Goal: Check status: Check status

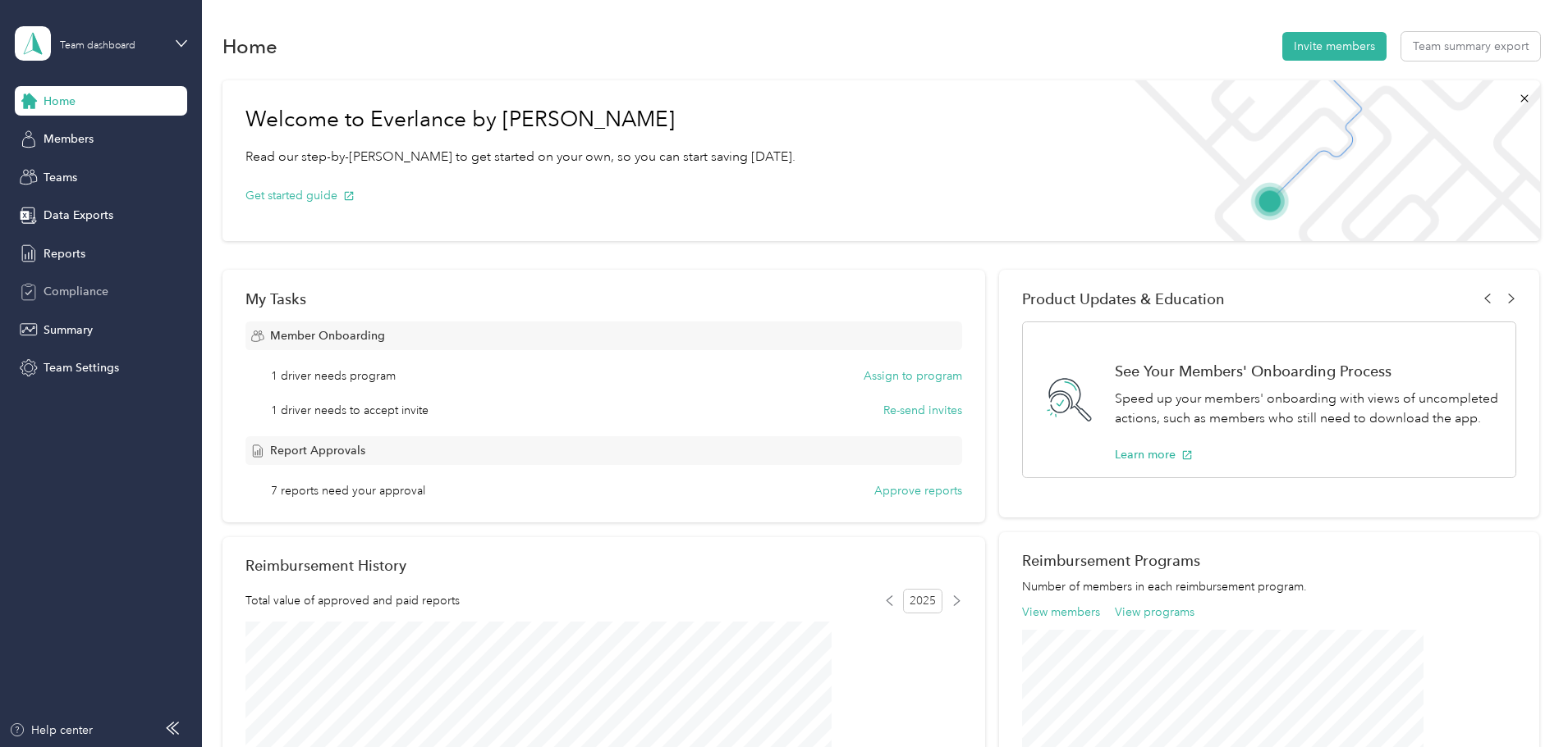
click at [93, 285] on span "Compliance" at bounding box center [76, 292] width 65 height 18
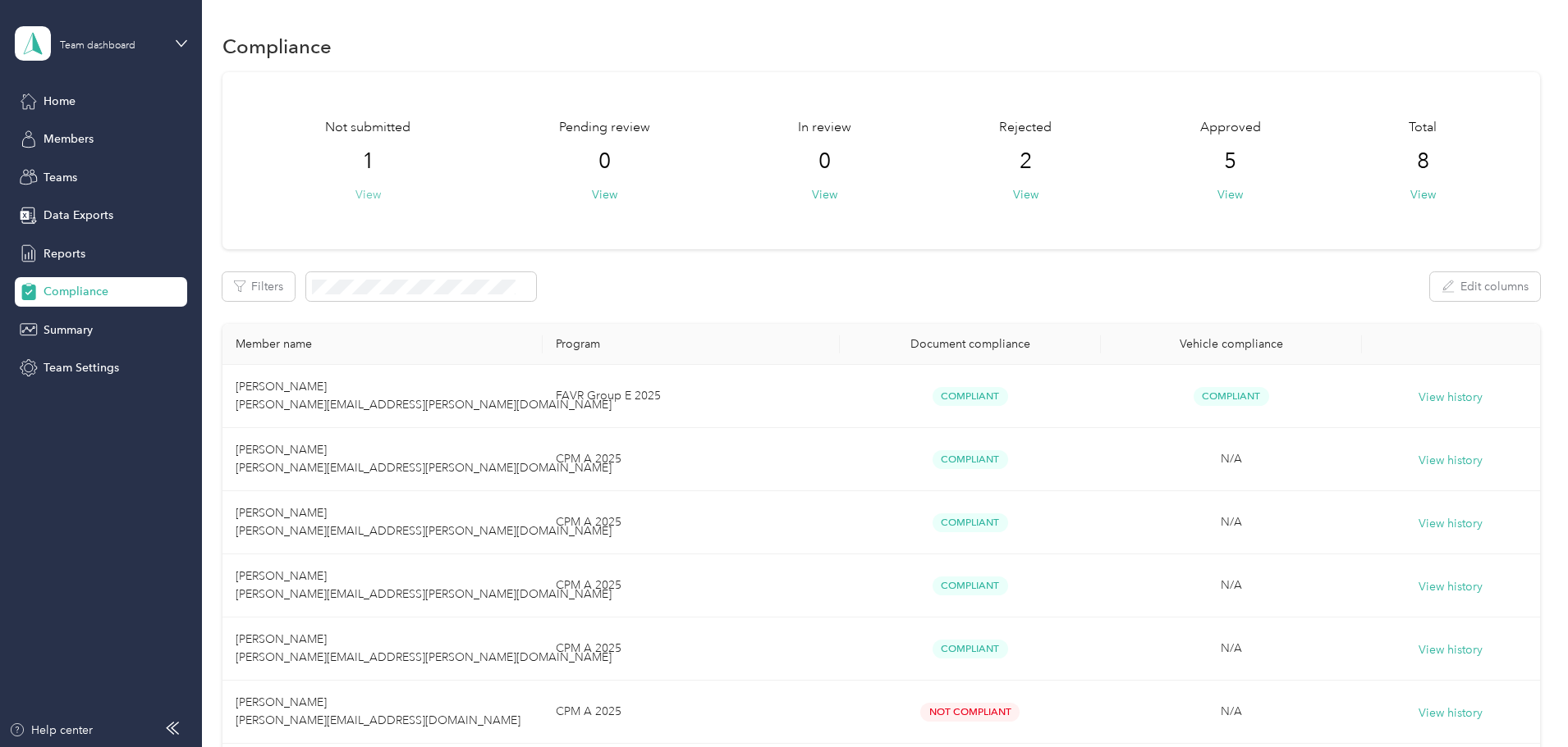
click at [381, 195] on button "View" at bounding box center [368, 195] width 25 height 18
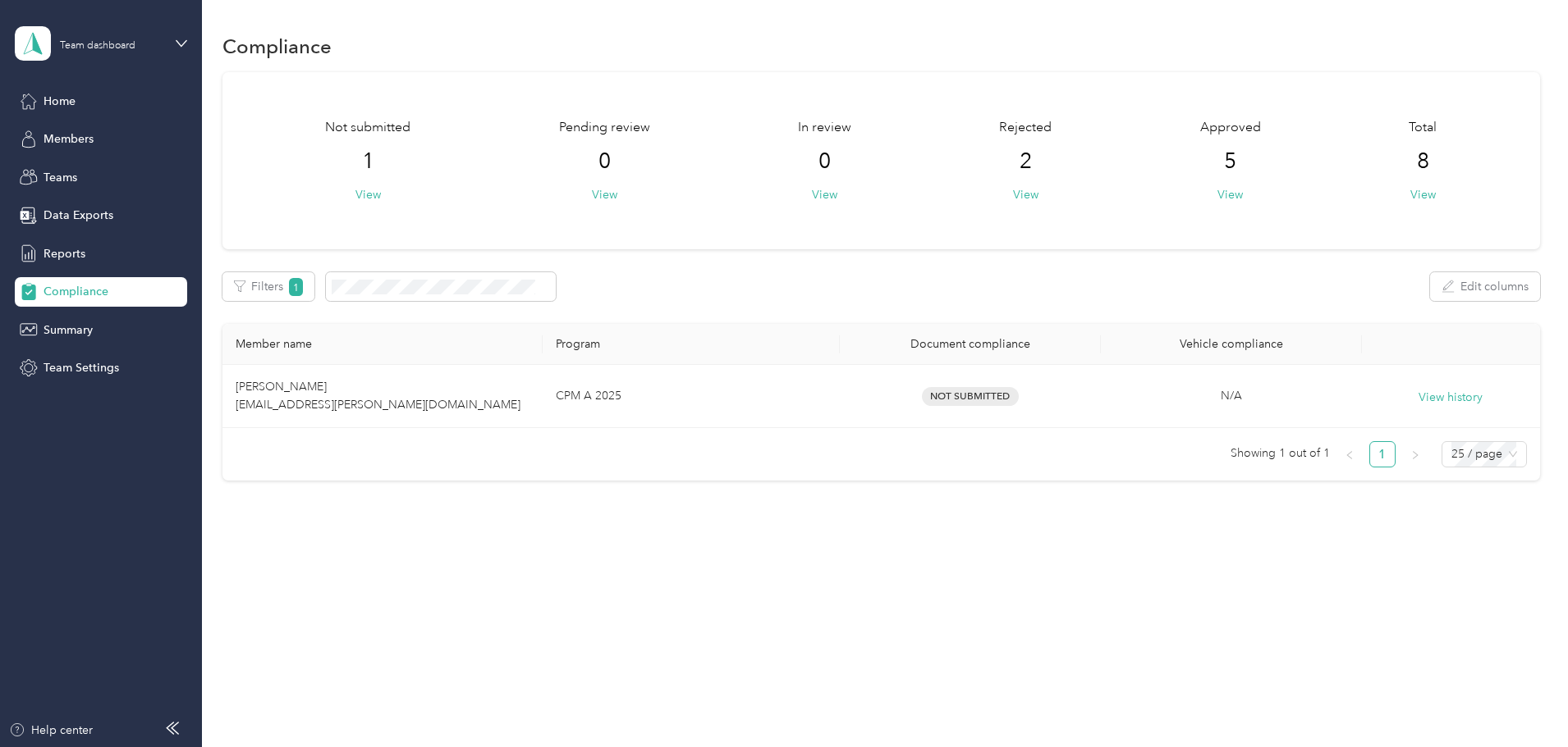
click at [1019, 172] on span "2" at bounding box center [1025, 161] width 13 height 26
click at [1019, 168] on span "2" at bounding box center [1025, 161] width 13 height 26
click at [1013, 198] on button "View" at bounding box center [1025, 195] width 25 height 18
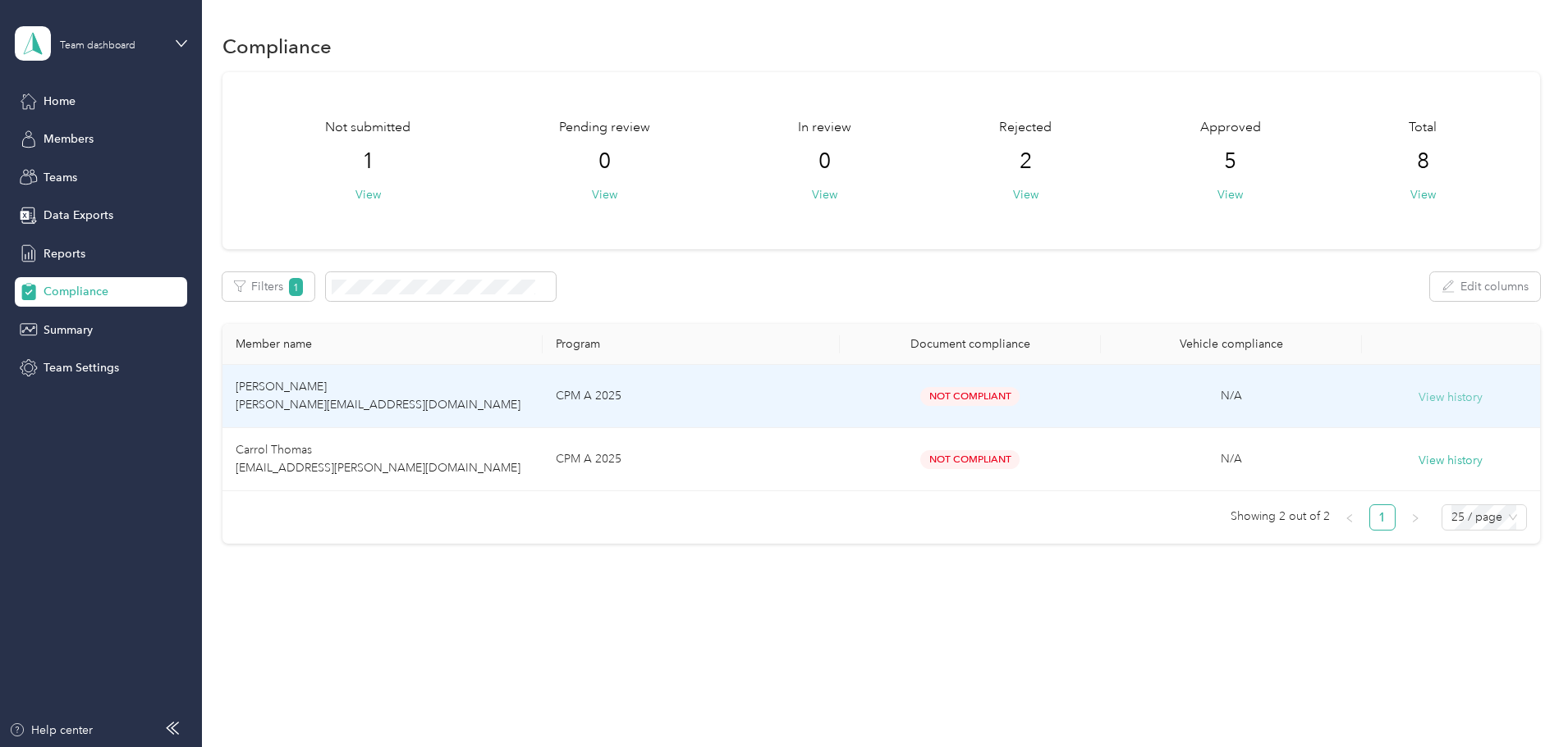
click at [1418, 394] on button "View history" at bounding box center [1450, 397] width 64 height 19
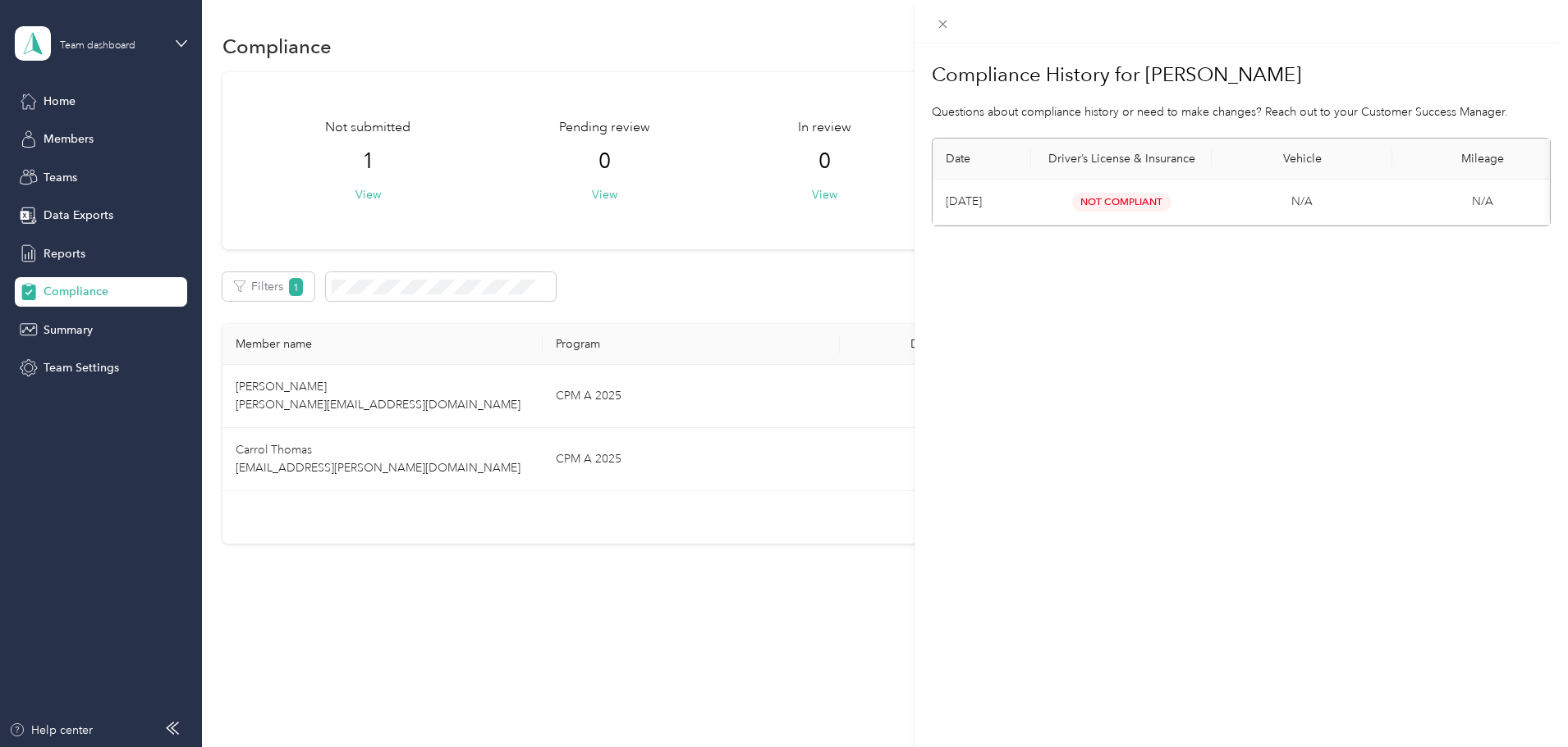
click at [604, 477] on div "Compliance History for [PERSON_NAME] Questions about compliance history or need…" at bounding box center [784, 373] width 1568 height 747
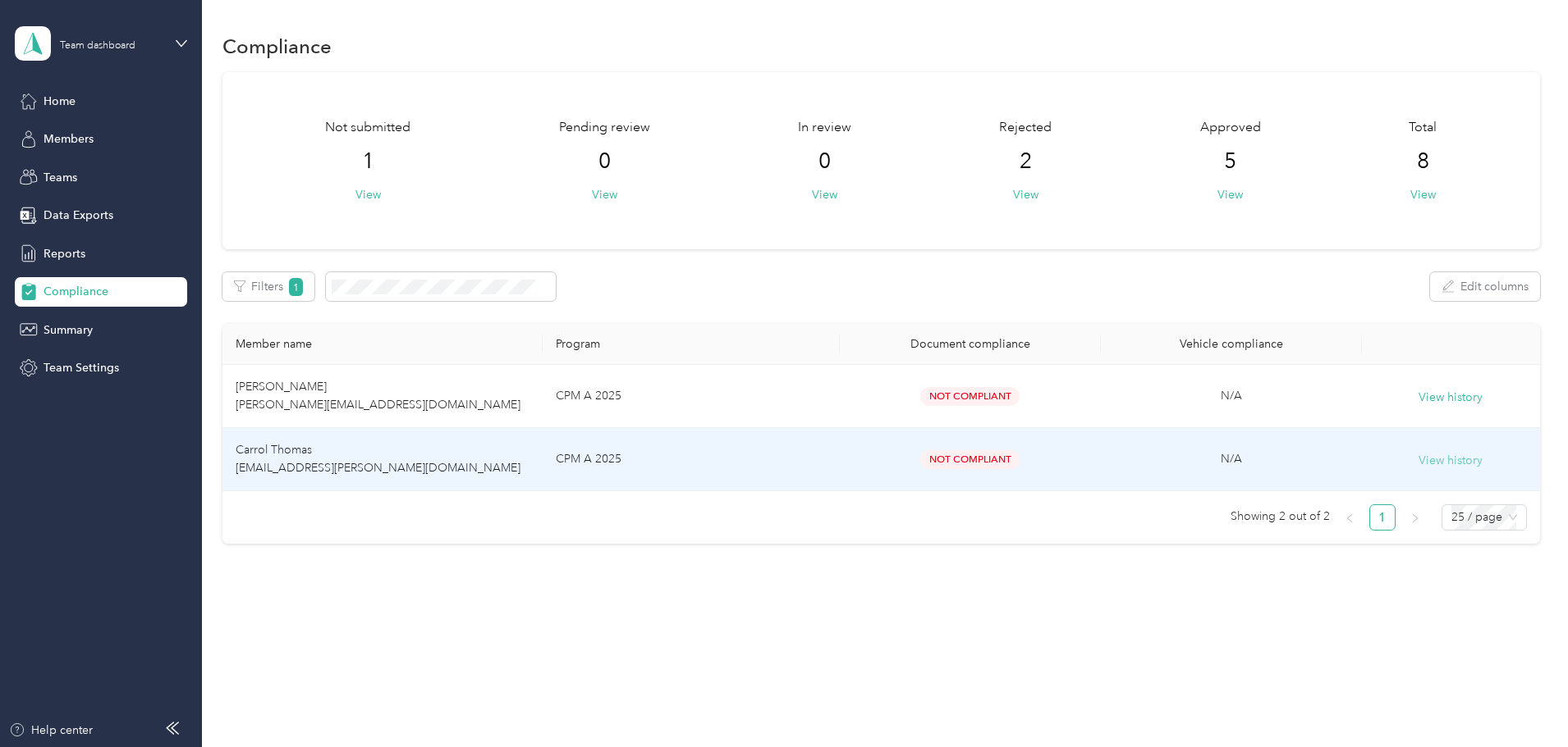
click at [1418, 456] on button "View history" at bounding box center [1450, 461] width 64 height 19
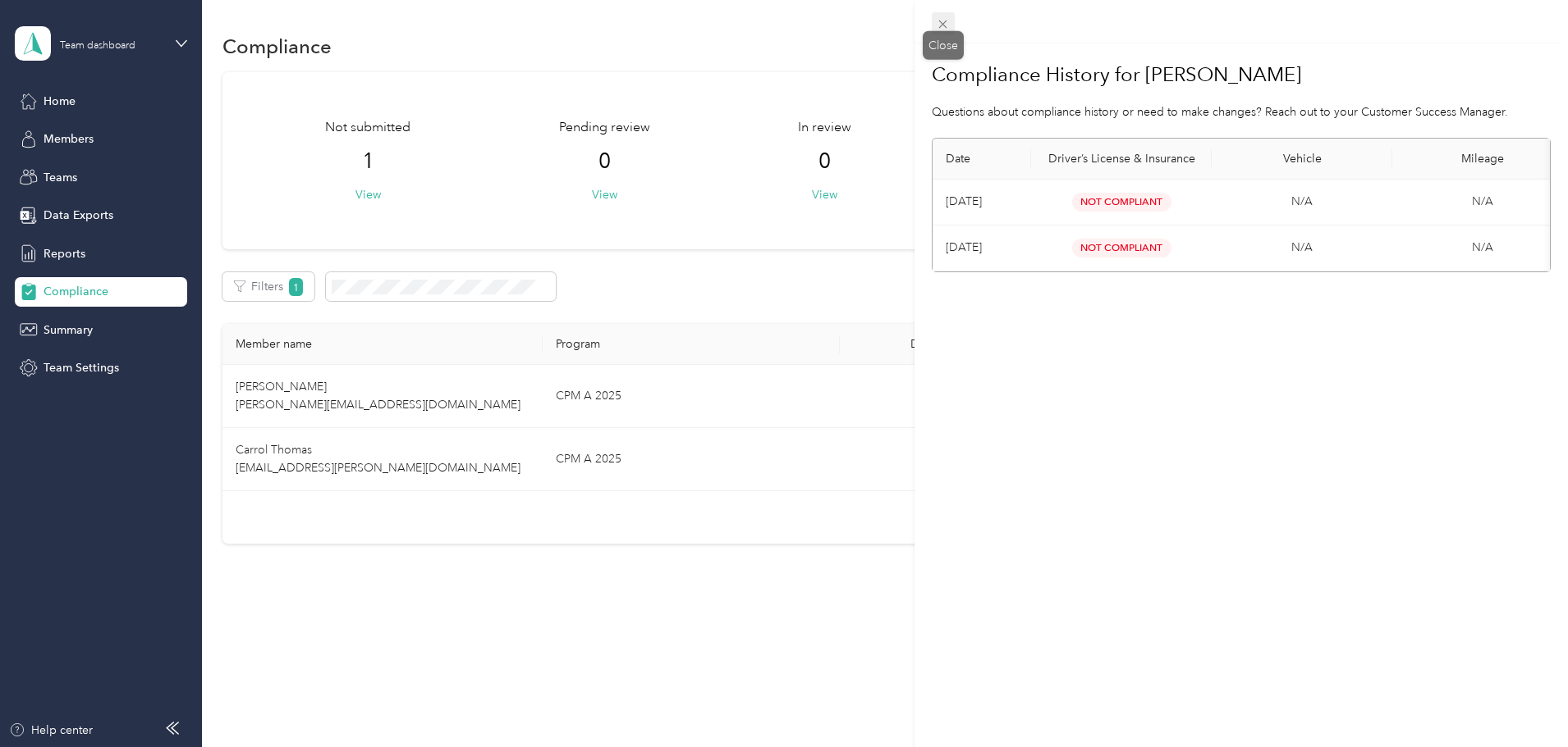
click at [951, 28] on span at bounding box center [943, 24] width 23 height 23
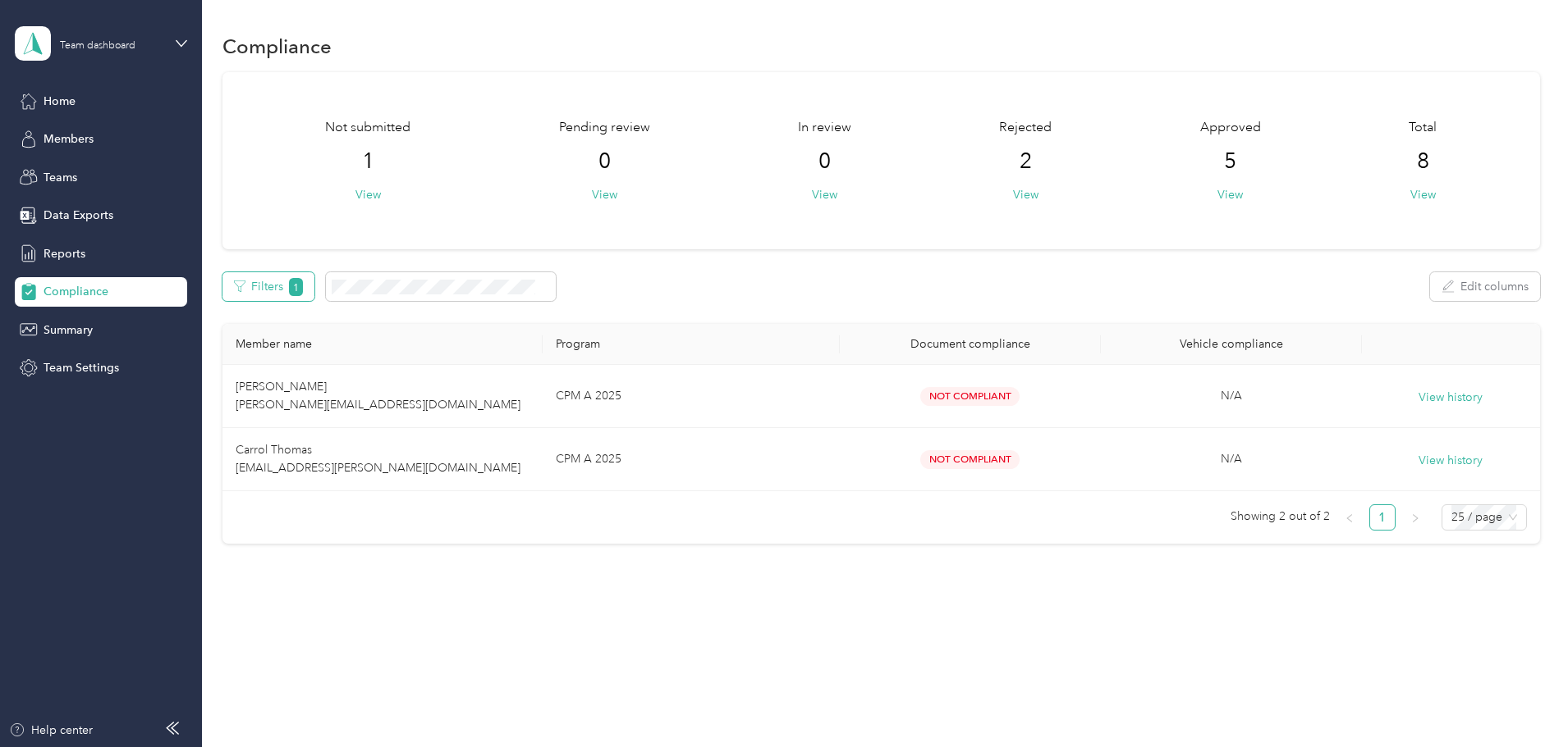
click at [315, 284] on button "Filters 1" at bounding box center [268, 286] width 93 height 28
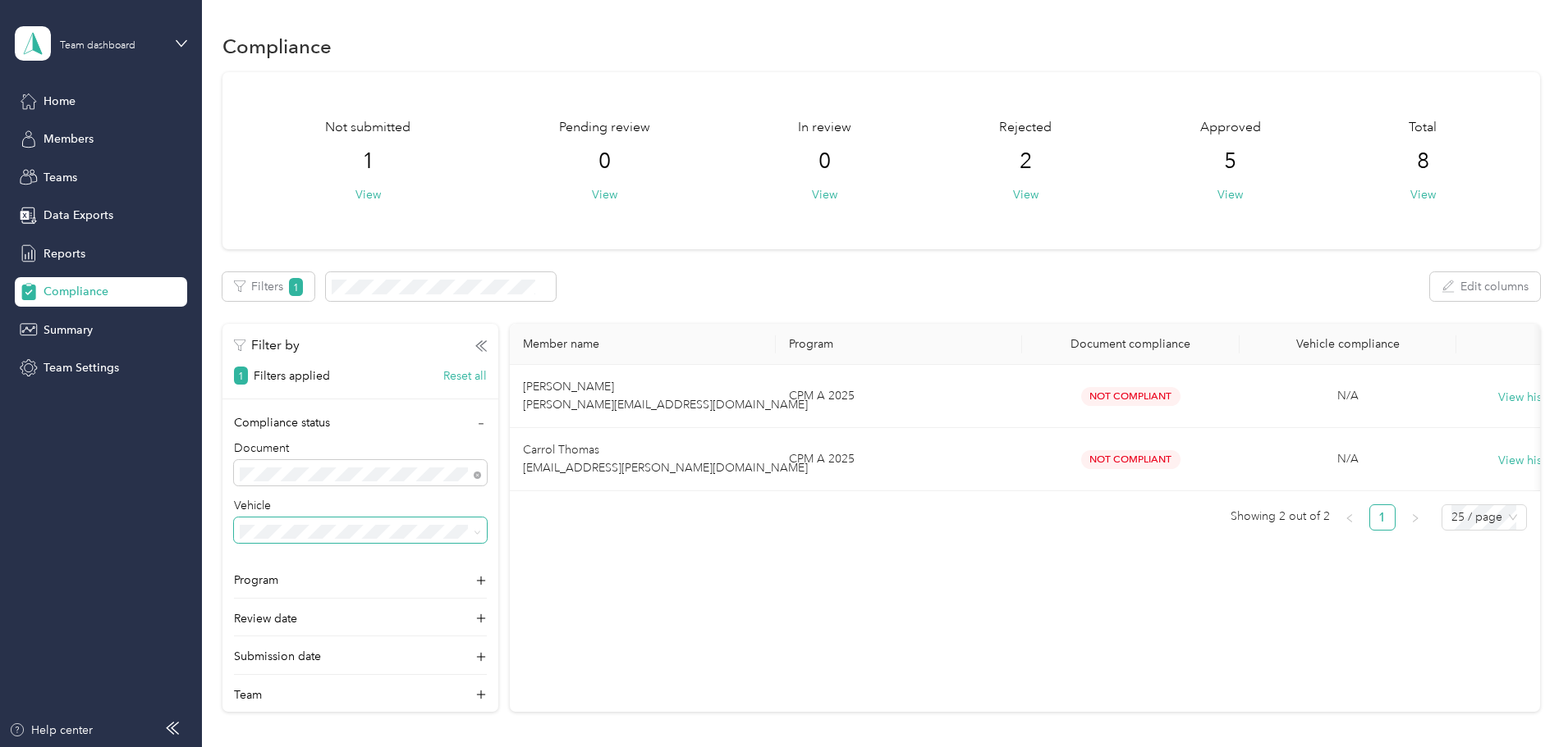
click at [474, 524] on span at bounding box center [360, 530] width 252 height 26
click at [481, 534] on span at bounding box center [474, 532] width 13 height 18
click at [684, 543] on div "Member name Program Document compliance Vehicle compliance [PERSON_NAME] [PERSO…" at bounding box center [1024, 434] width 1030 height 220
